Goal: Register for event/course

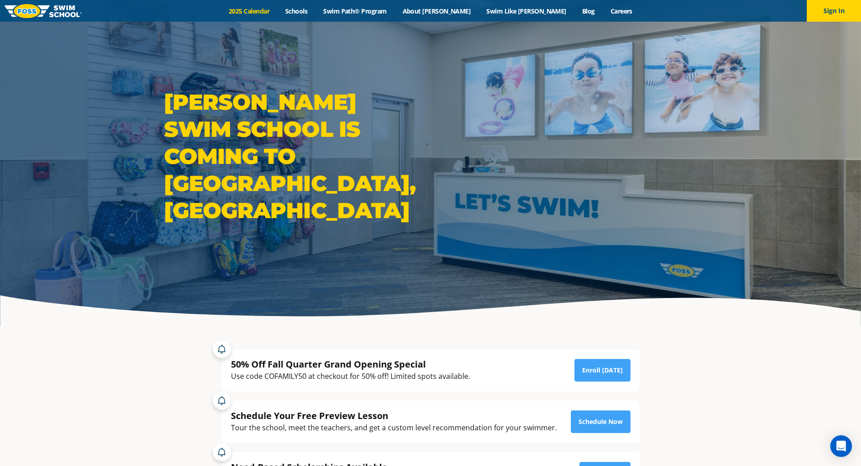
click at [277, 11] on link "2025 Calendar" at bounding box center [249, 11] width 56 height 9
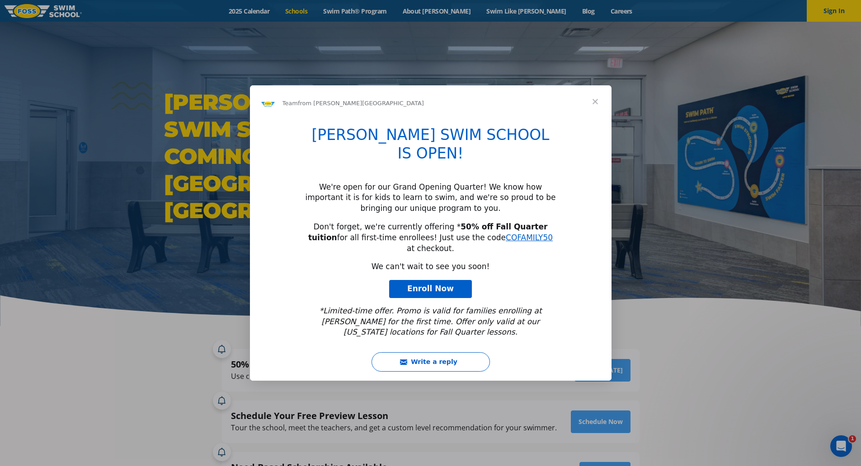
click at [319, 11] on div "Intercom messenger" at bounding box center [430, 233] width 861 height 466
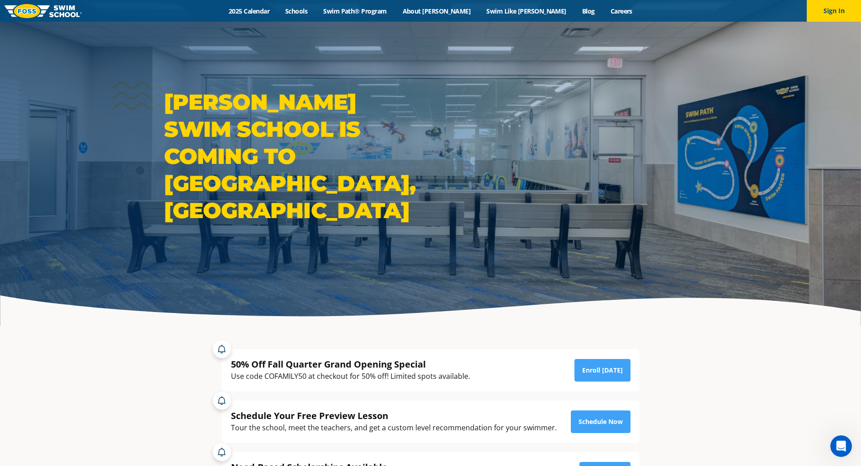
click at [287, 16] on div "Menu 2025 Calendar Schools Swim Path® Program About FOSS Swim Like Regan Blog C…" at bounding box center [430, 11] width 861 height 22
click at [277, 14] on link "2025 Calendar" at bounding box center [249, 11] width 56 height 9
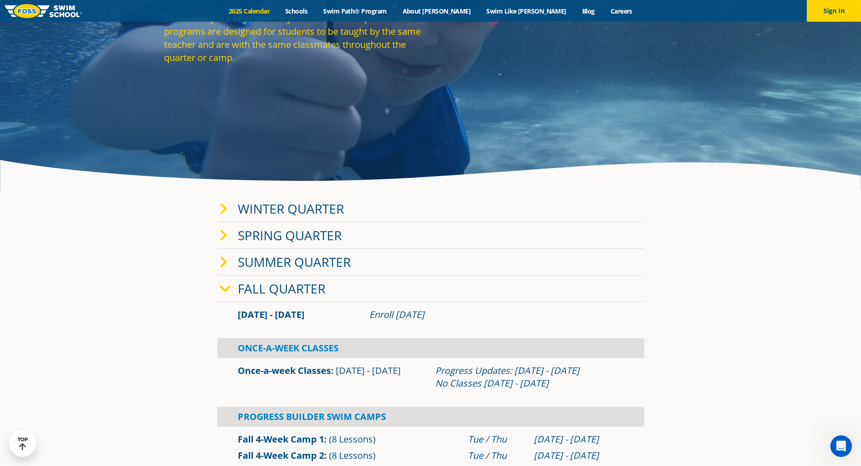
click at [224, 214] on icon at bounding box center [224, 209] width 8 height 13
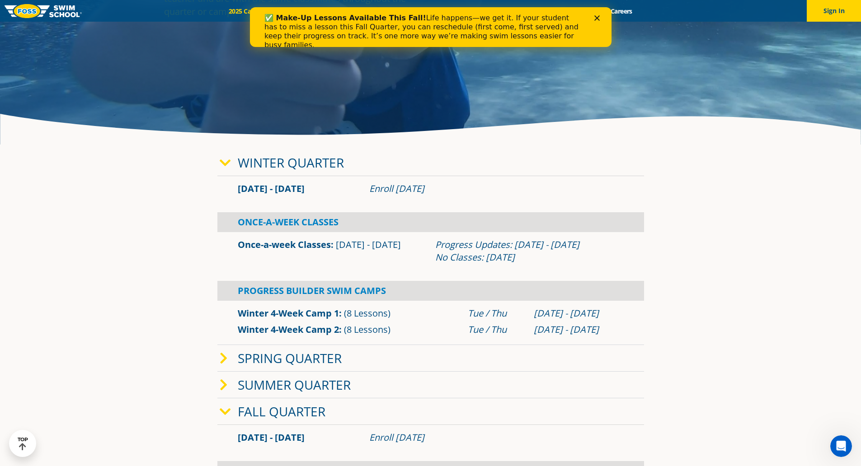
scroll to position [181, 0]
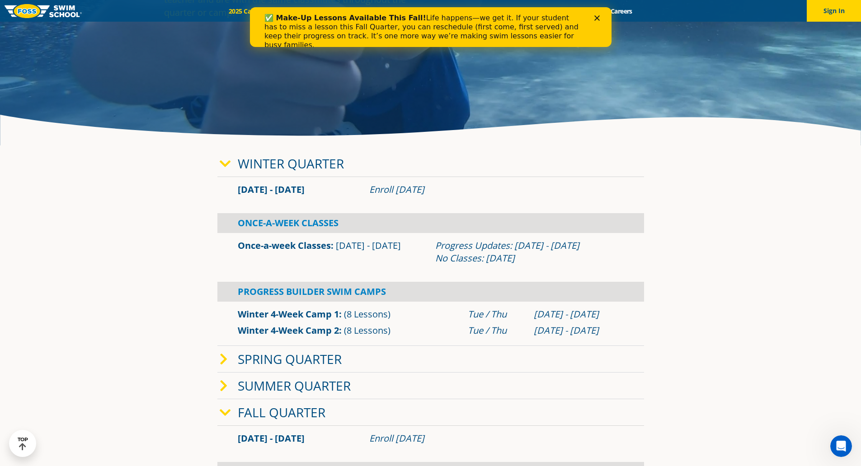
click at [435, 191] on div "Enroll Nov 12, 2024" at bounding box center [496, 189] width 254 height 13
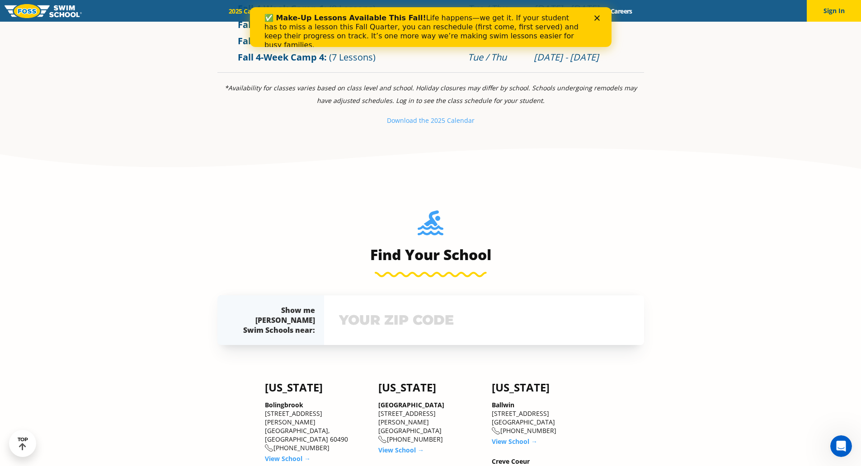
scroll to position [723, 0]
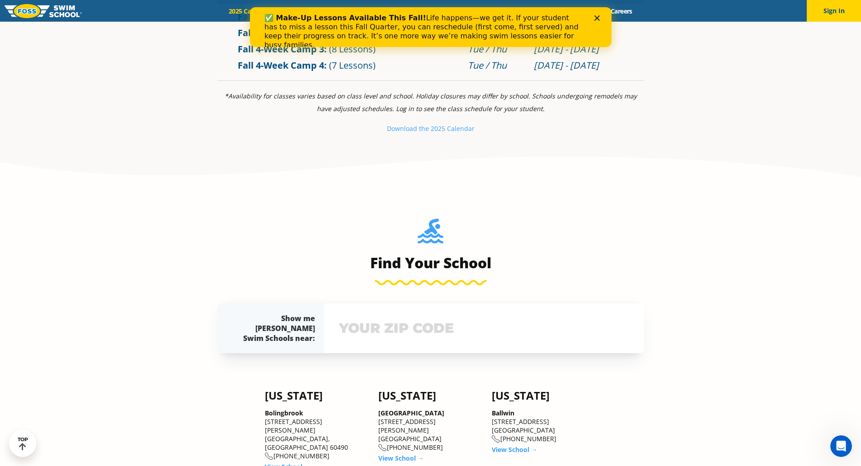
drag, startPoint x: 378, startPoint y: 342, endPoint x: 374, endPoint y: 337, distance: 6.4
click at [374, 339] on input "text" at bounding box center [484, 328] width 295 height 26
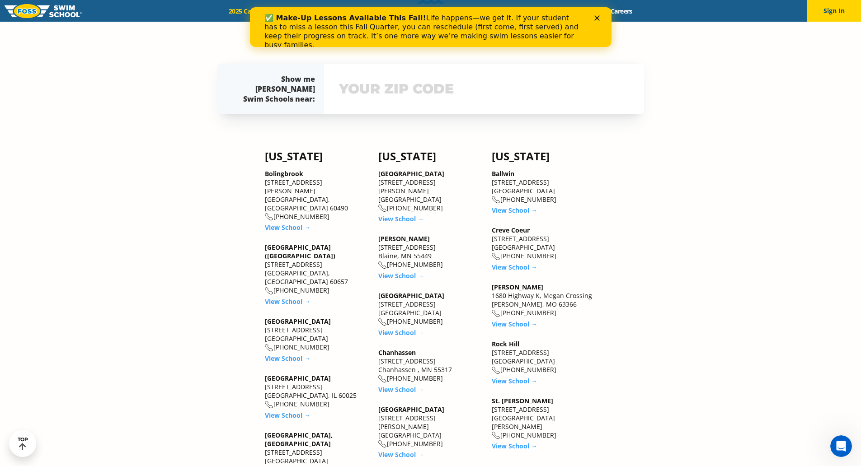
scroll to position [986, 0]
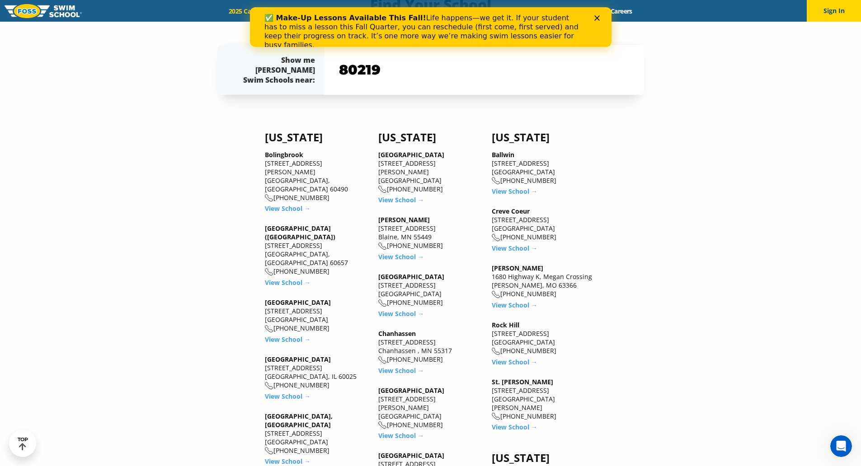
type input "80219"
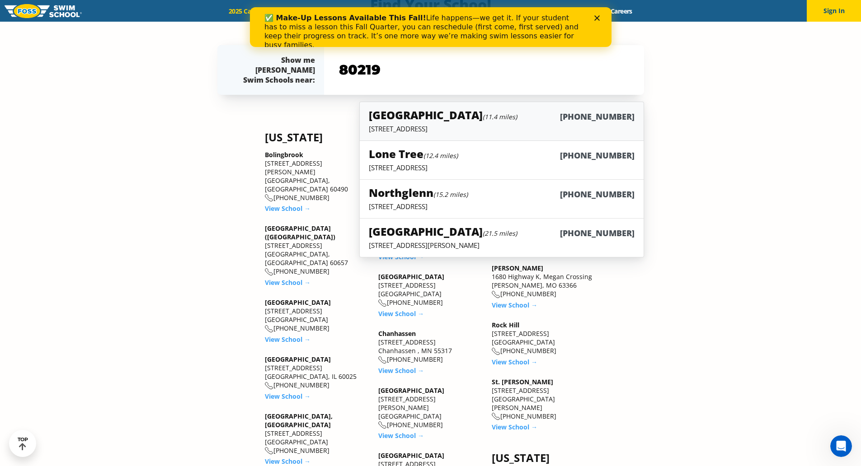
click at [511, 130] on p "6815 W. 88th Avenue, Westminster, CO 80020" at bounding box center [501, 128] width 265 height 9
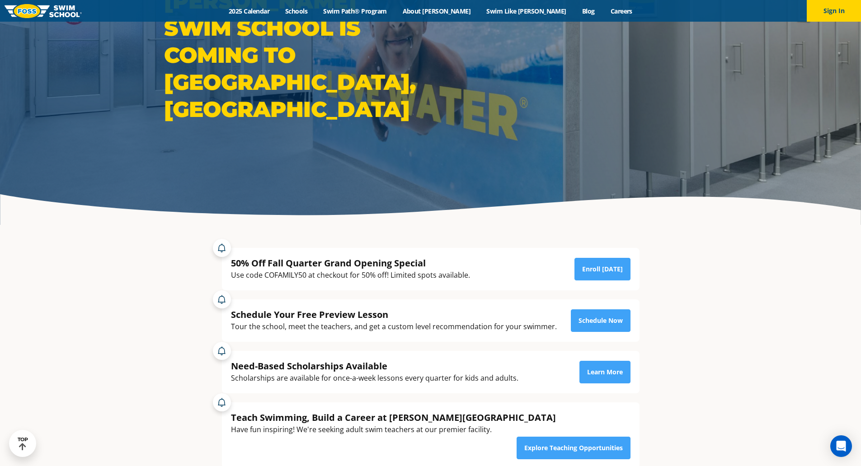
scroll to position [90, 0]
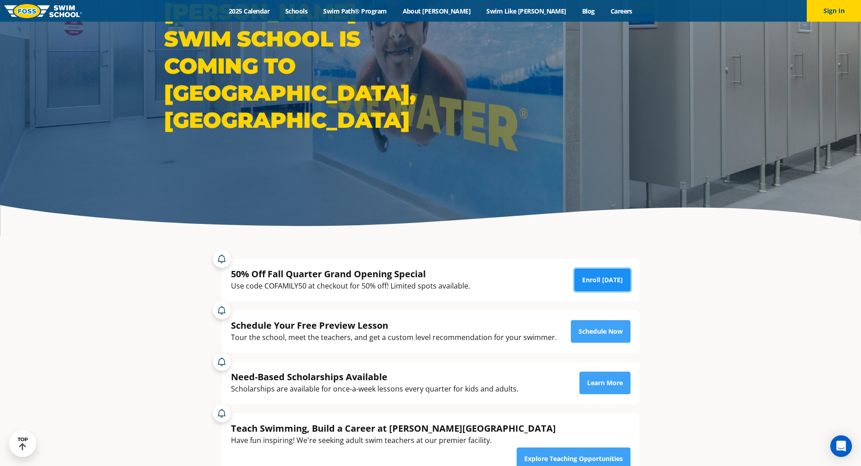
click at [610, 282] on link "Enroll [DATE]" at bounding box center [602, 280] width 56 height 23
